Goal: Information Seeking & Learning: Learn about a topic

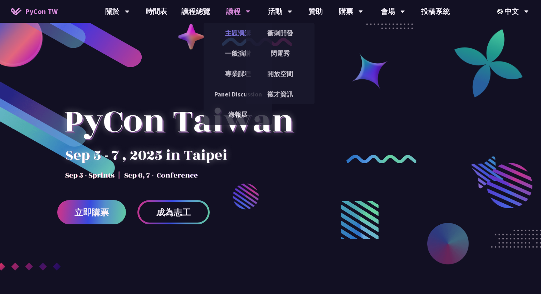
click at [239, 31] on link "主題演講" at bounding box center [237, 33] width 69 height 17
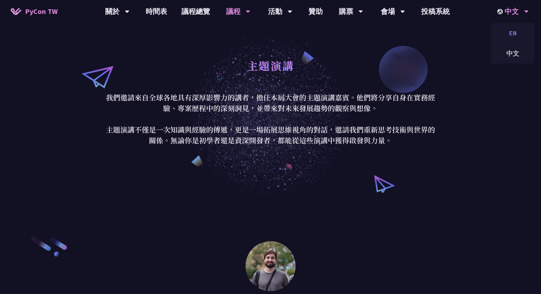
click at [509, 36] on div "EN" at bounding box center [512, 33] width 43 height 17
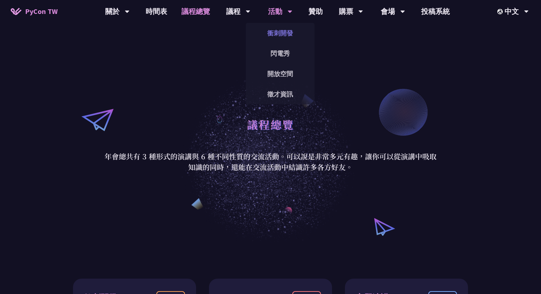
click at [275, 35] on link "衝刺開發" at bounding box center [280, 33] width 69 height 17
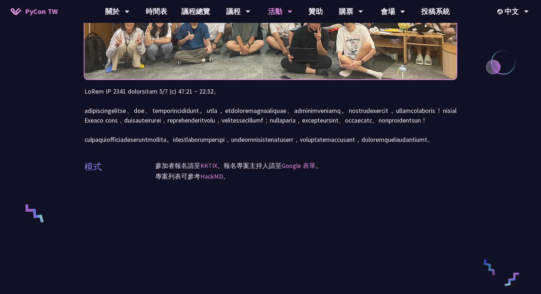
scroll to position [138, 0]
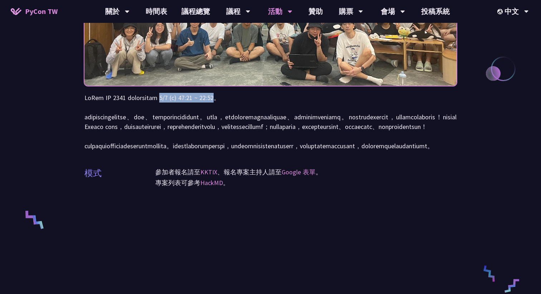
drag, startPoint x: 193, startPoint y: 98, endPoint x: 252, endPoint y: 99, distance: 59.0
click at [252, 99] on p at bounding box center [270, 122] width 372 height 58
copy p "9/5 (五) 10:00 ~ 17:00"
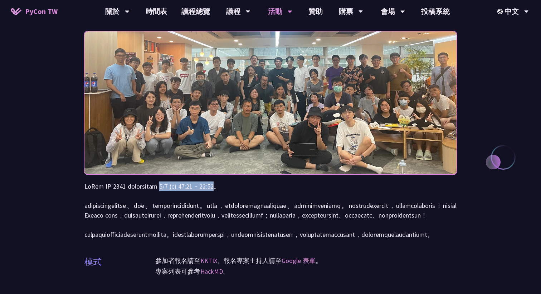
scroll to position [0, 0]
